Goal: Task Accomplishment & Management: Use online tool/utility

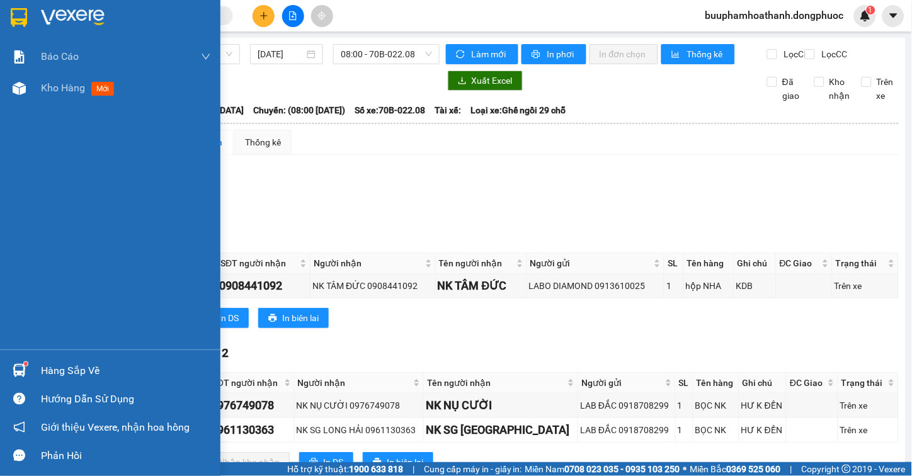
click at [27, 367] on div at bounding box center [19, 371] width 22 height 22
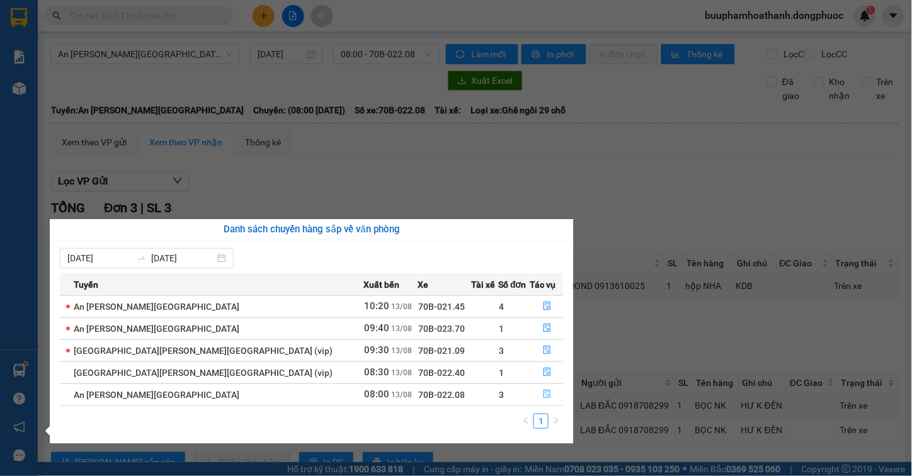
click at [539, 401] on button "button" at bounding box center [547, 395] width 32 height 20
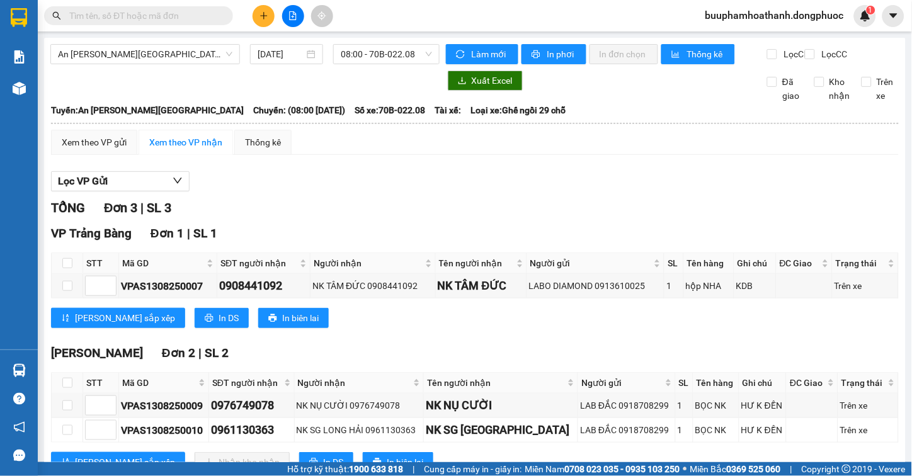
scroll to position [57, 0]
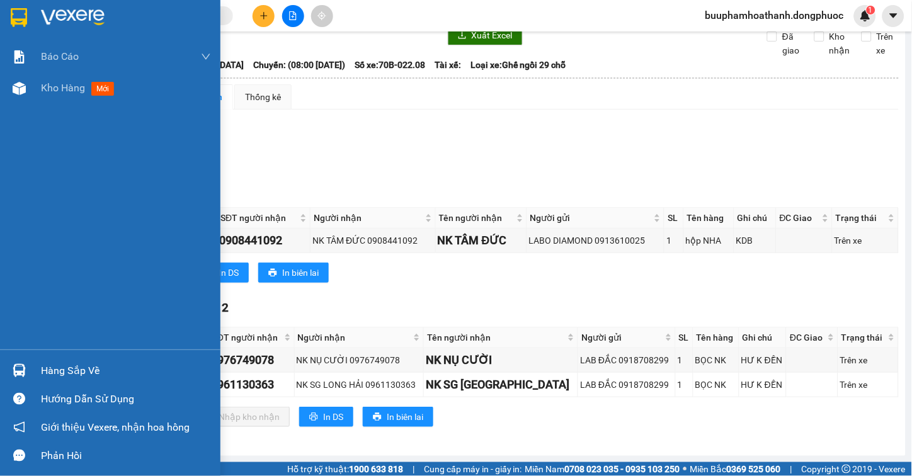
click at [23, 368] on img at bounding box center [19, 370] width 13 height 13
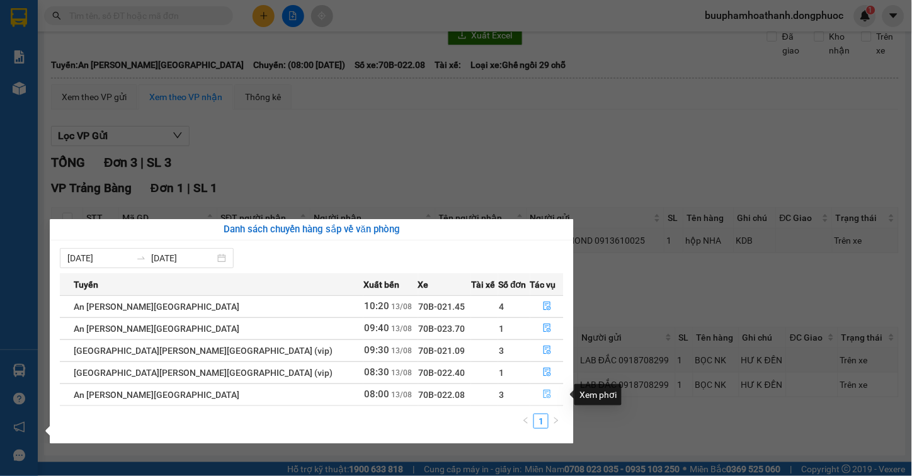
click at [543, 395] on icon "file-done" at bounding box center [547, 394] width 9 height 9
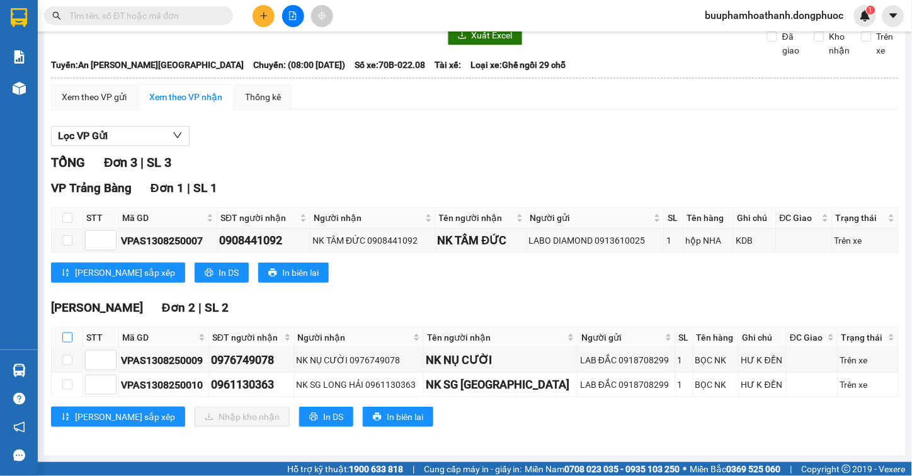
click at [68, 340] on input "checkbox" at bounding box center [67, 338] width 10 height 10
checkbox input "true"
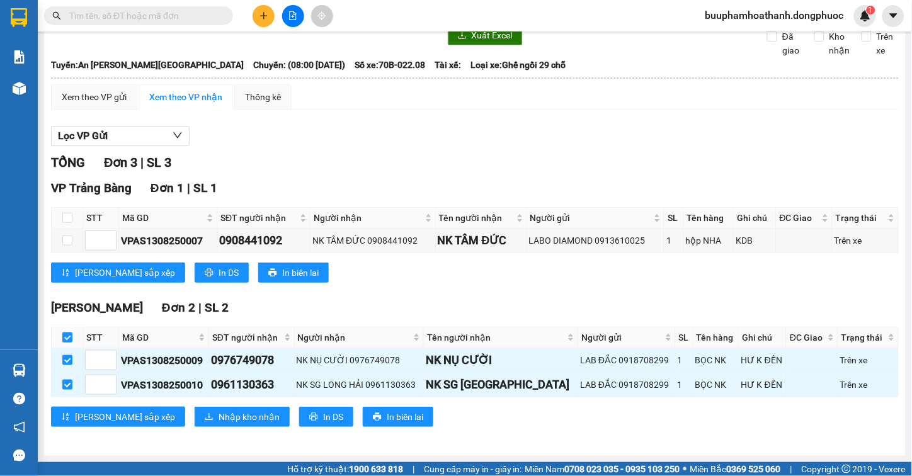
click at [68, 340] on input "checkbox" at bounding box center [67, 338] width 10 height 10
checkbox input "false"
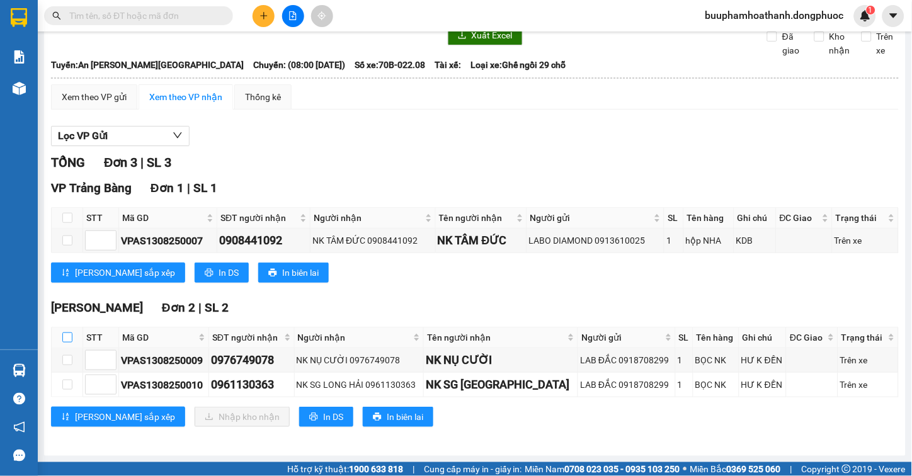
click at [68, 340] on input "checkbox" at bounding box center [67, 338] width 10 height 10
checkbox input "true"
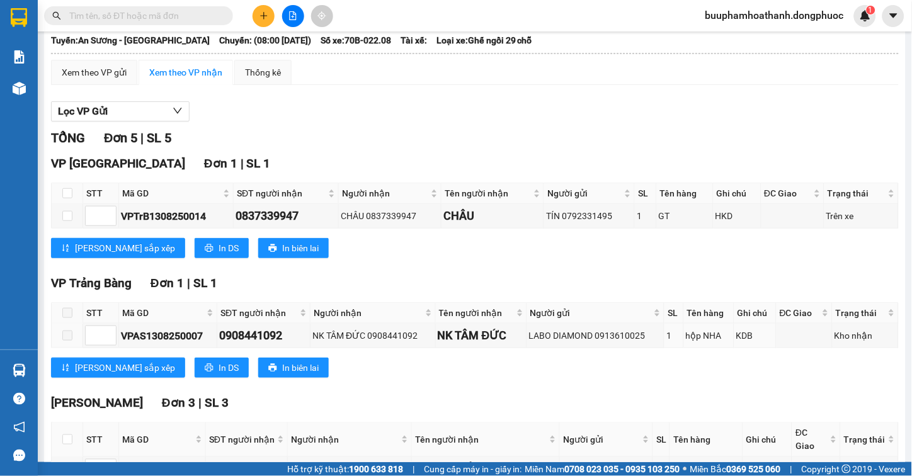
scroll to position [202, 0]
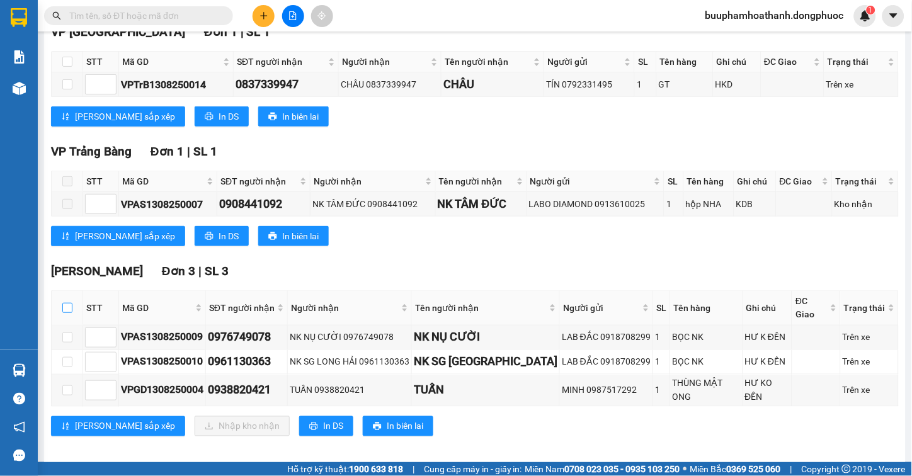
click at [66, 312] on input "checkbox" at bounding box center [67, 308] width 10 height 10
checkbox input "true"
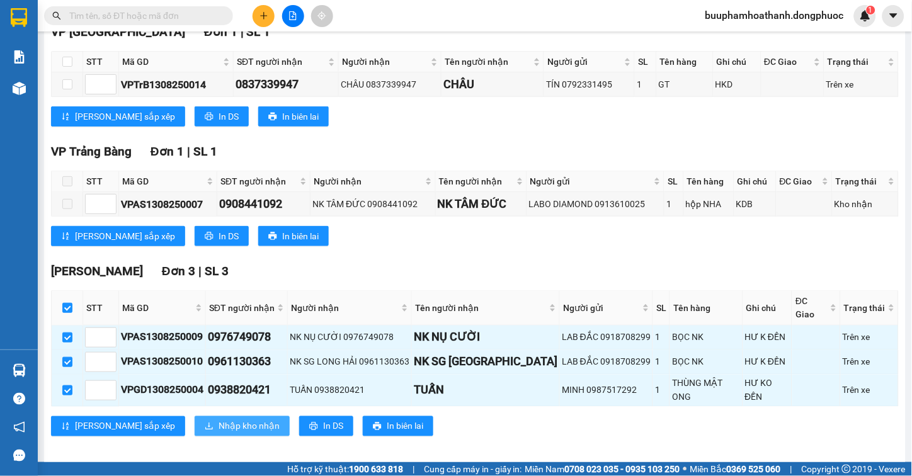
click at [219, 420] on span "Nhập kho nhận" at bounding box center [249, 427] width 61 height 14
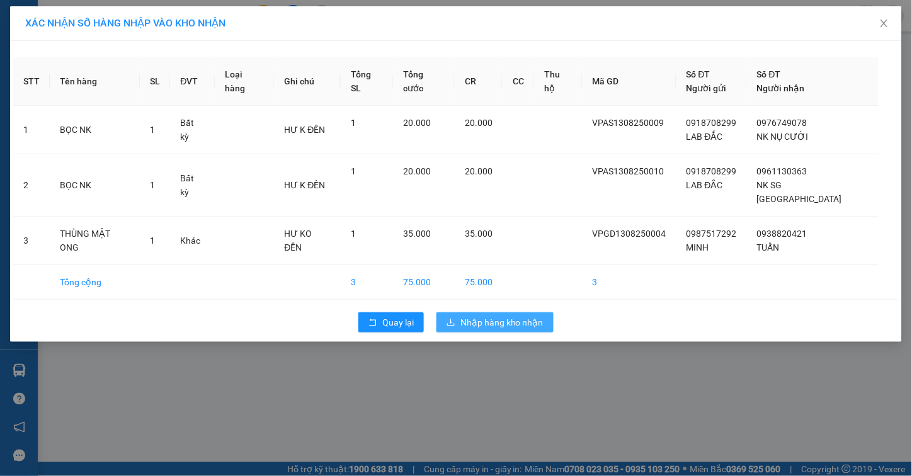
click at [496, 316] on span "Nhập hàng kho nhận" at bounding box center [501, 323] width 83 height 14
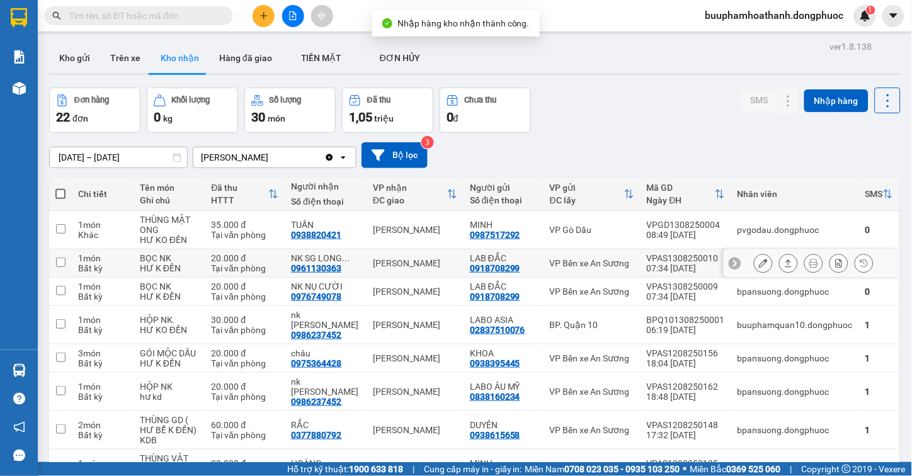
scroll to position [125, 0]
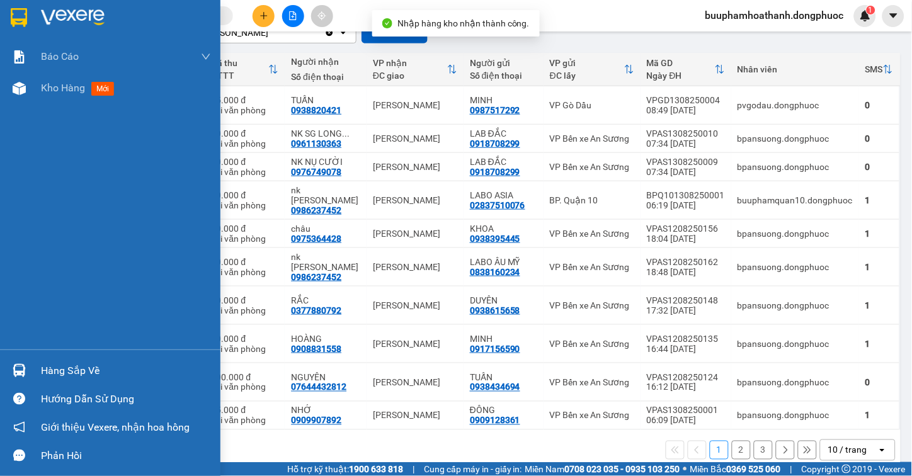
drag, startPoint x: 42, startPoint y: 374, endPoint x: 135, endPoint y: 366, distance: 93.5
click at [52, 372] on div "Hàng sắp về" at bounding box center [126, 371] width 170 height 19
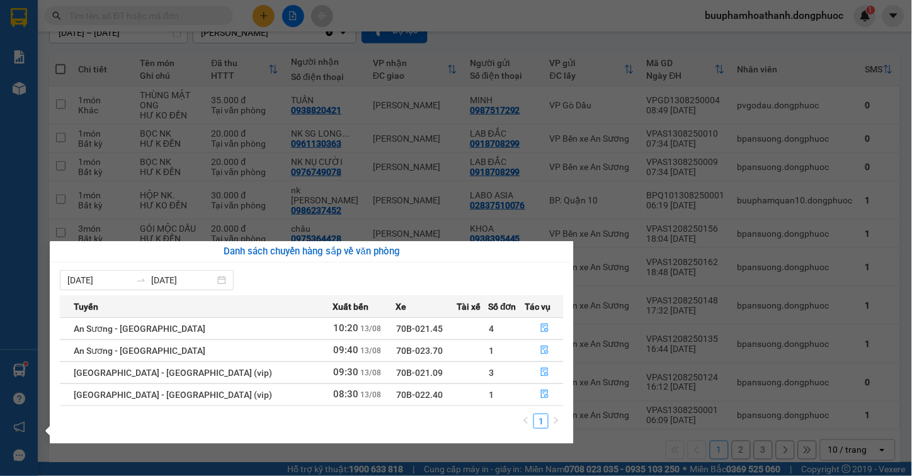
click at [646, 438] on section "Kết quả tìm kiếm ( 0 ) Bộ lọc No Data buuphamhoathanh.dongphuoc 1 Báo cáo Mẫu 1…" at bounding box center [456, 238] width 912 height 476
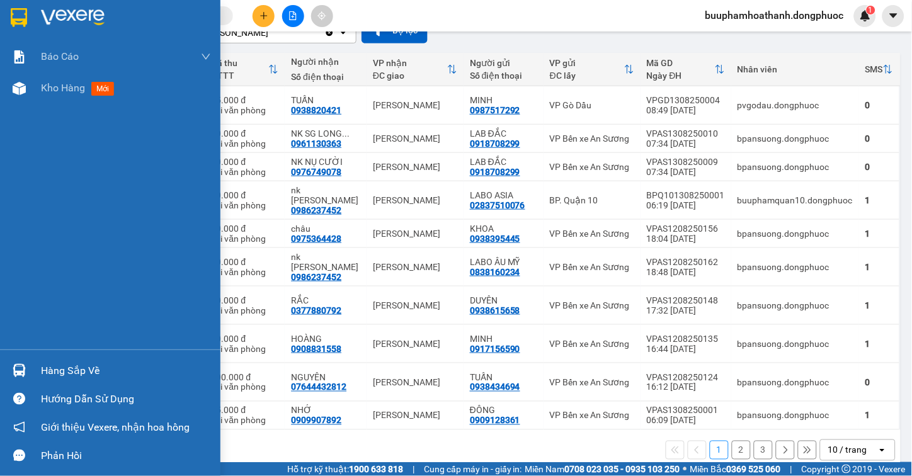
click at [92, 372] on div "Hàng sắp về" at bounding box center [126, 371] width 170 height 19
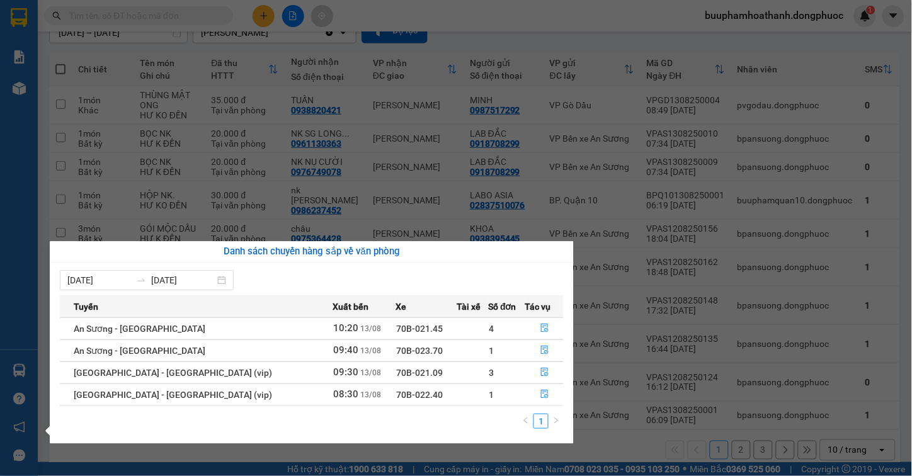
click at [594, 267] on section "Kết quả tìm kiếm ( 0 ) Bộ lọc No Data buuphamhoathanh.dongphuoc 1 Báo cáo Mẫu 1…" at bounding box center [456, 238] width 912 height 476
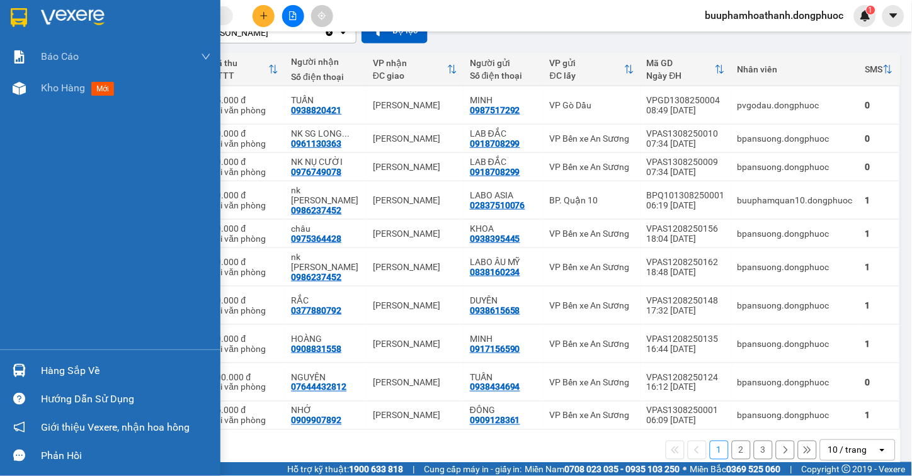
drag, startPoint x: 40, startPoint y: 357, endPoint x: 42, endPoint y: 366, distance: 8.9
click at [41, 361] on div "Hàng sắp về" at bounding box center [110, 371] width 220 height 28
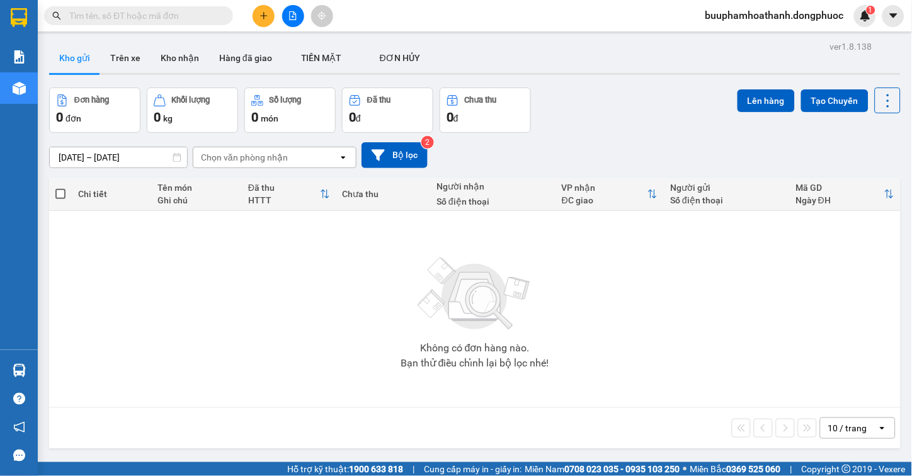
scroll to position [58, 0]
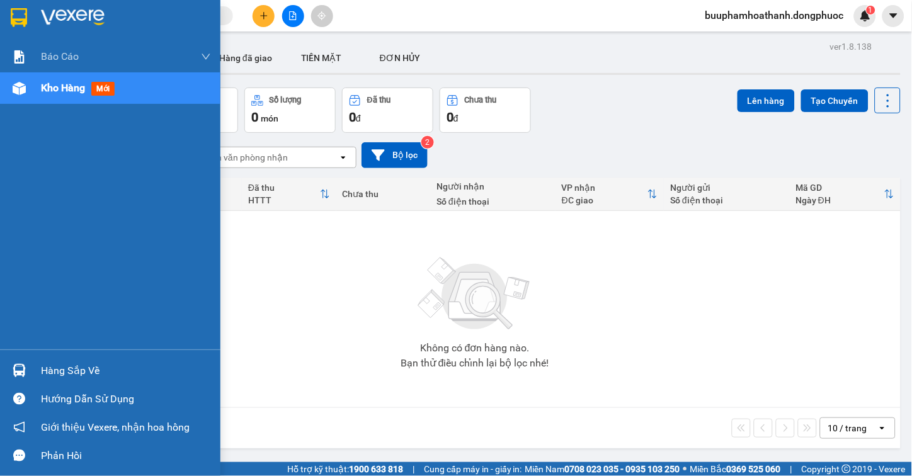
click at [26, 365] on div at bounding box center [19, 371] width 22 height 22
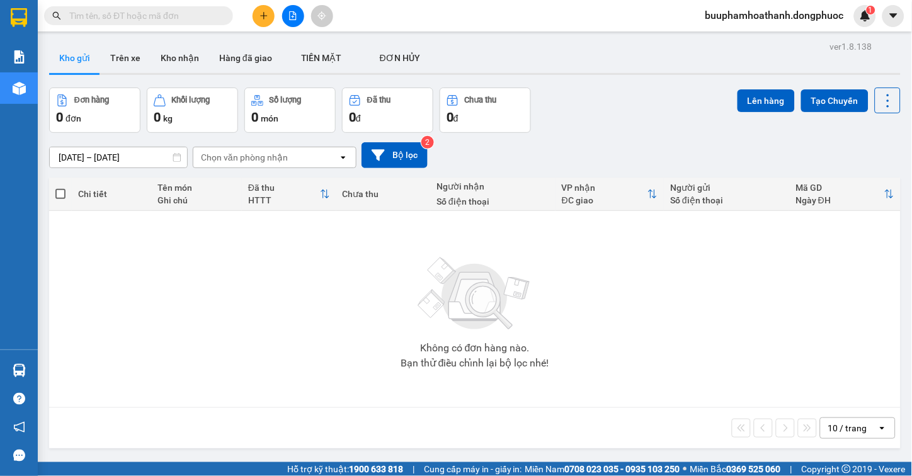
click at [619, 383] on section "Kết quả tìm kiếm ( 0 ) Bộ lọc No Data buuphamhoathanh.dongphuoc 1 Báo cáo Mẫu 1…" at bounding box center [456, 238] width 912 height 476
